Goal: Check status: Check status

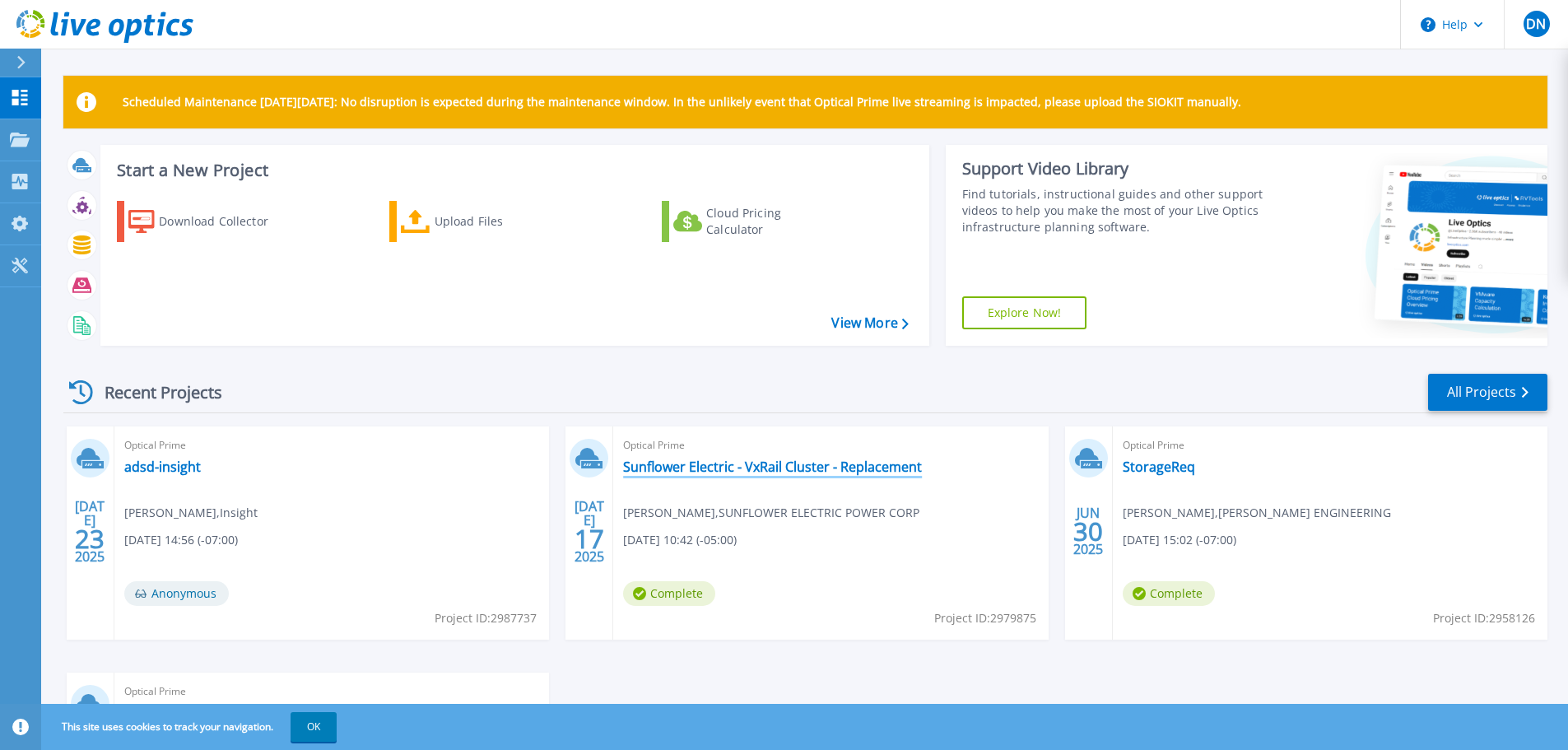
click at [768, 464] on link "Sunflower Electric - VxRail Cluster - Replacement" at bounding box center [772, 467] width 299 height 17
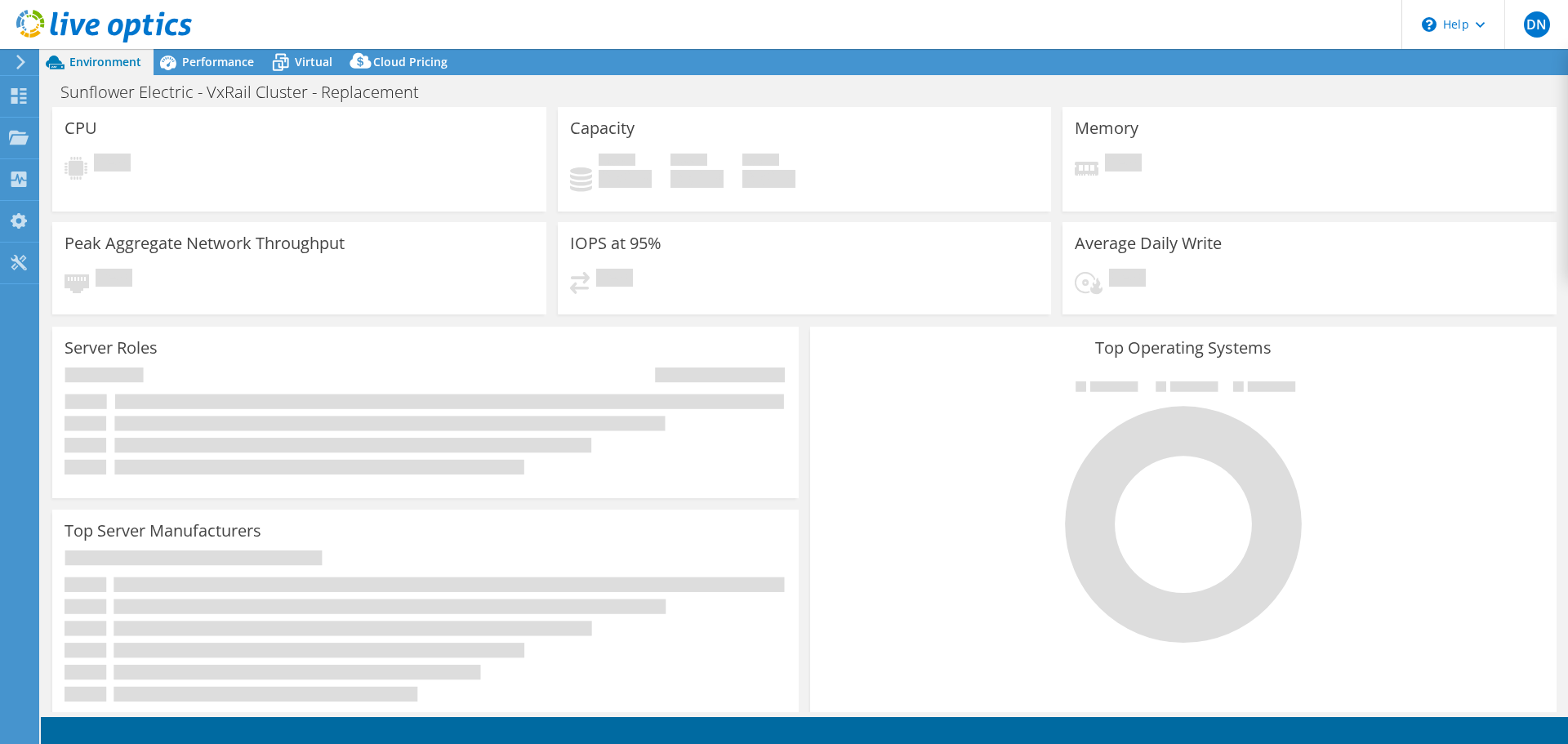
select select "USD"
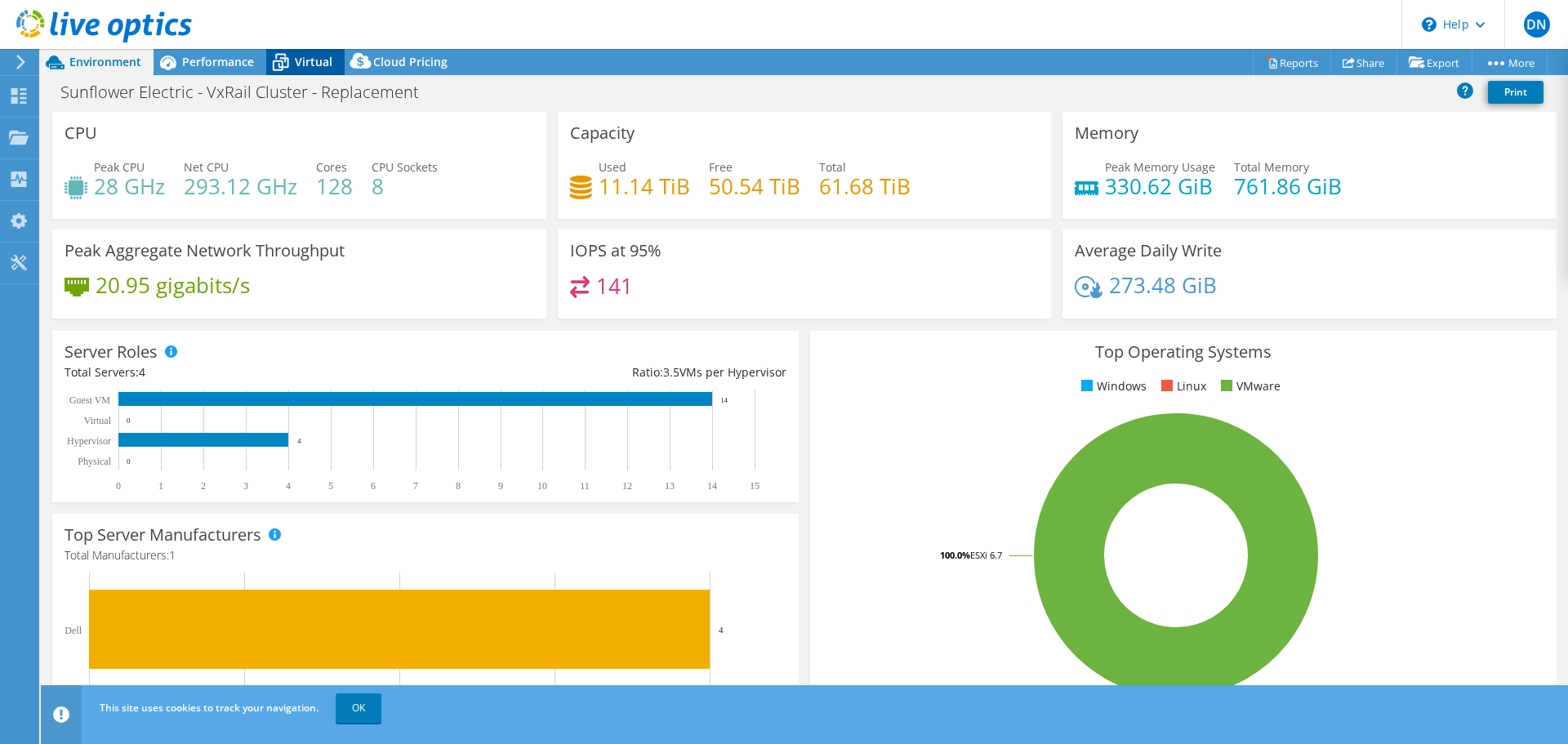
click at [329, 65] on span "Virtual" at bounding box center [313, 61] width 38 height 16
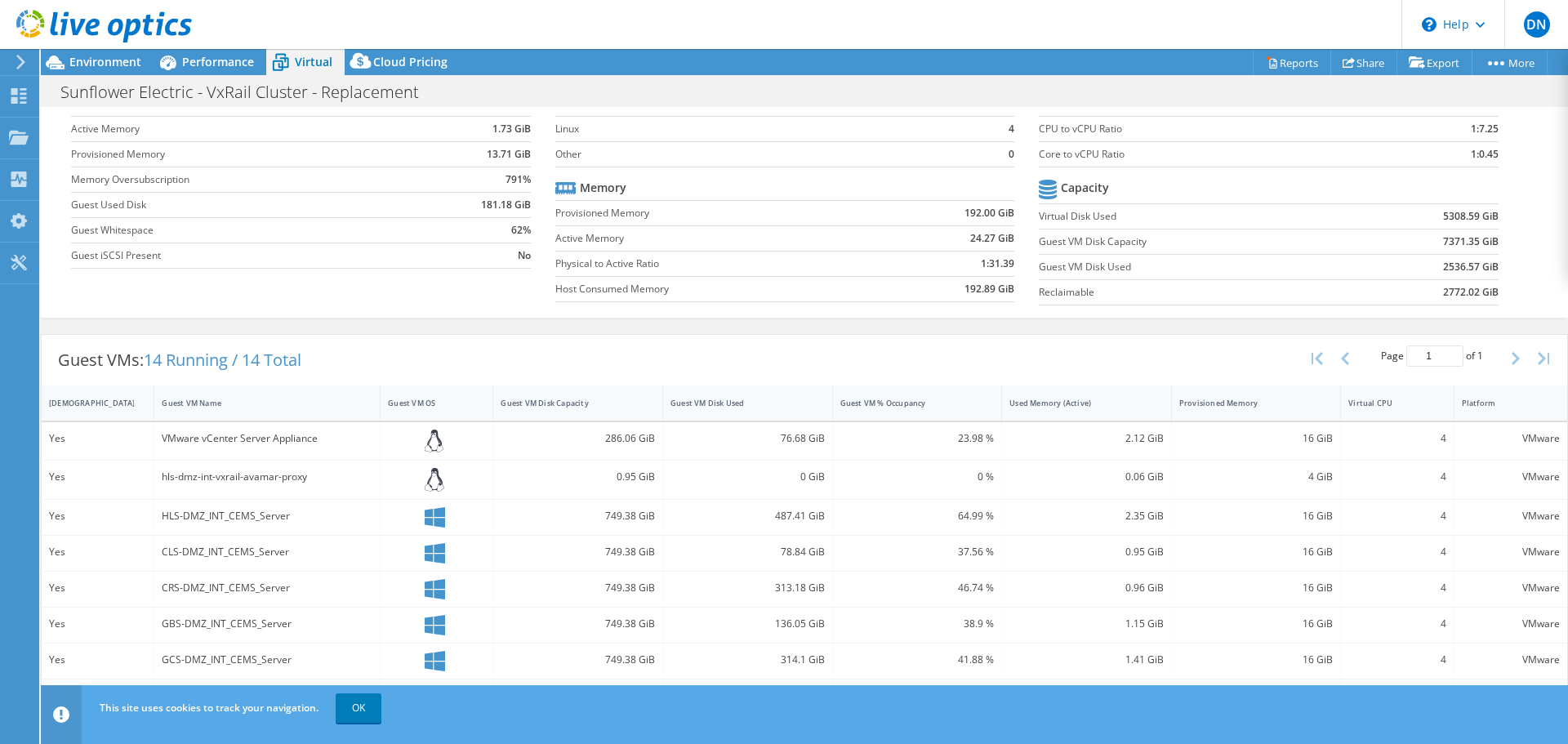
scroll to position [81, 0]
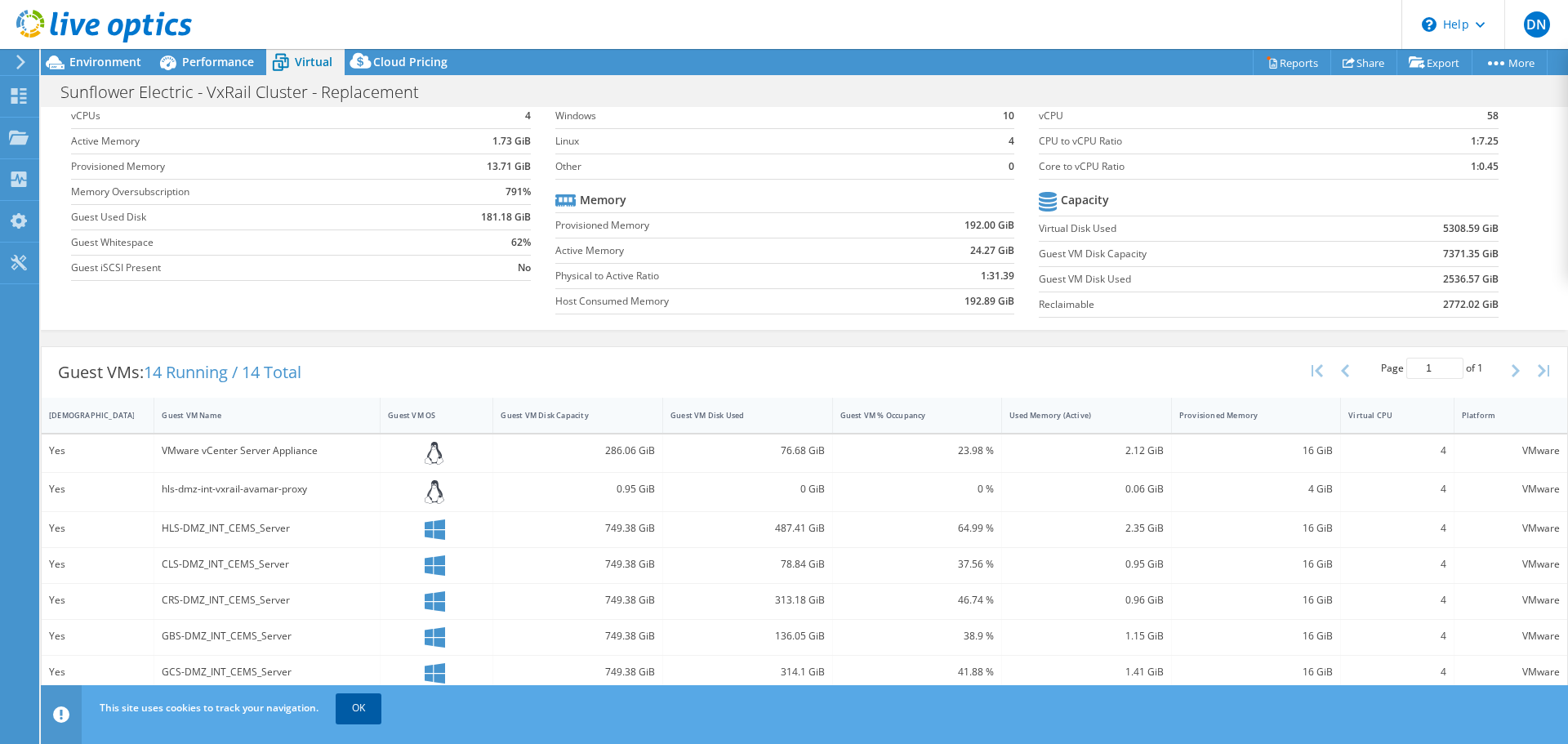
click at [349, 715] on link "OK" at bounding box center [359, 708] width 46 height 30
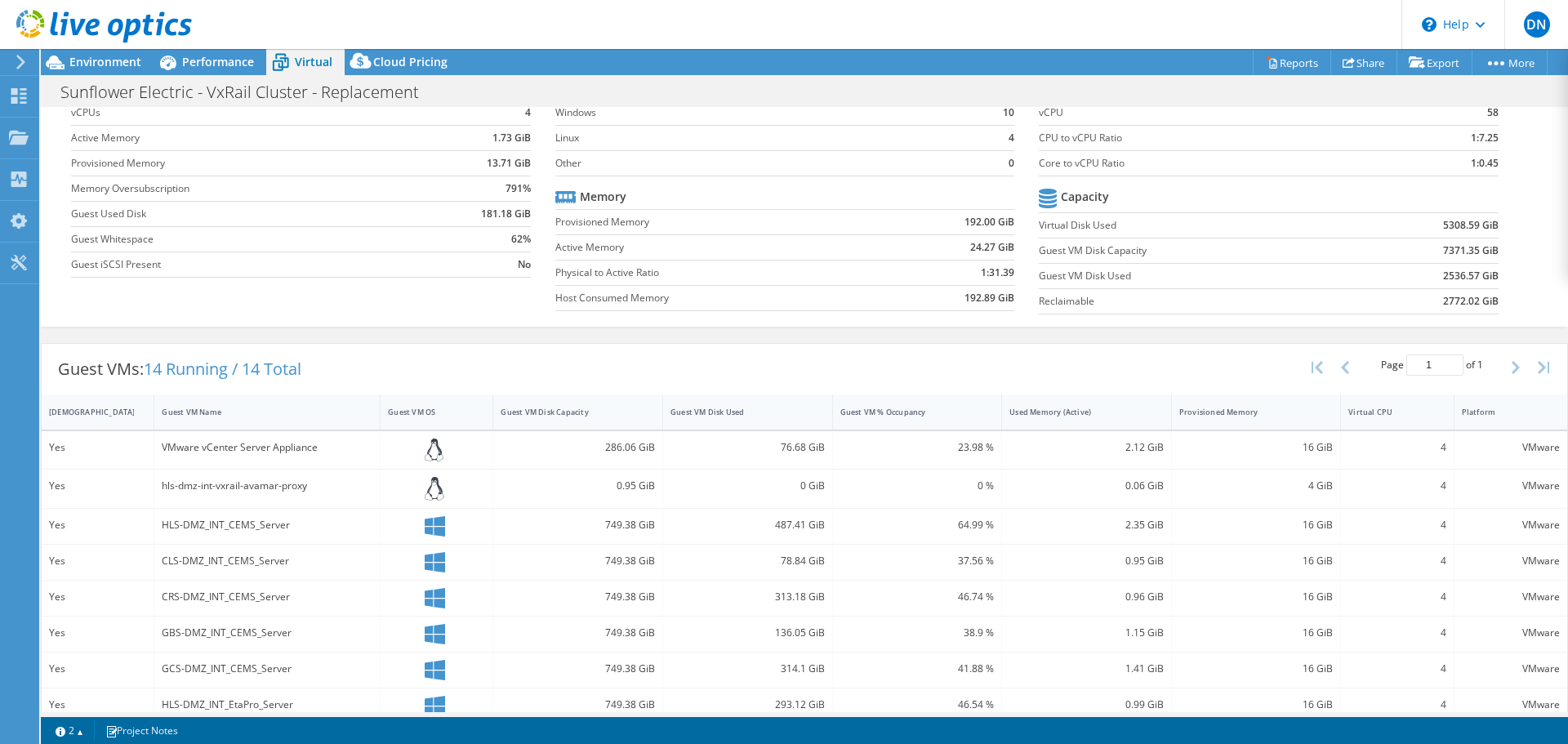
scroll to position [0, 0]
